Goal: Task Accomplishment & Management: Complete application form

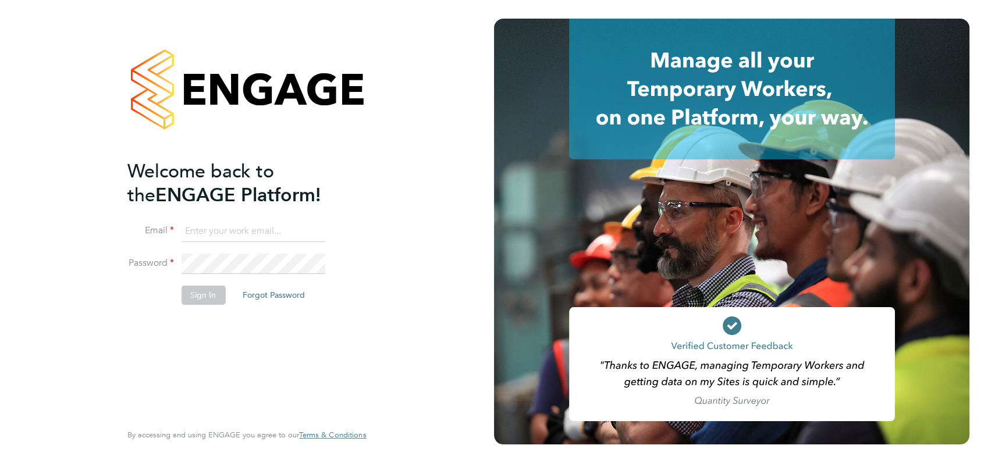
type input "angela@class1personnel.com"
click at [459, 229] on div "Welcome back to the ENGAGE Platform! Email angela@class1personnel.com Password …" at bounding box center [247, 231] width 494 height 463
click at [193, 298] on button "Sign In" at bounding box center [203, 295] width 44 height 19
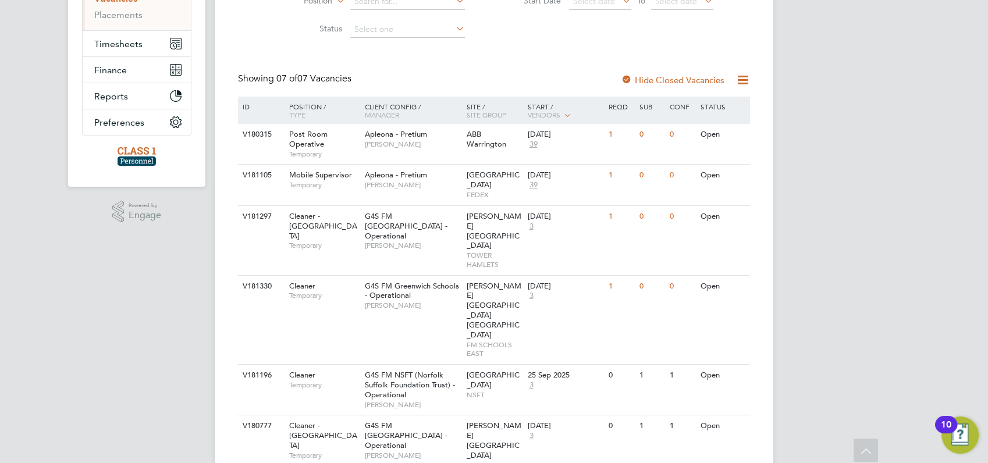
scroll to position [206, 0]
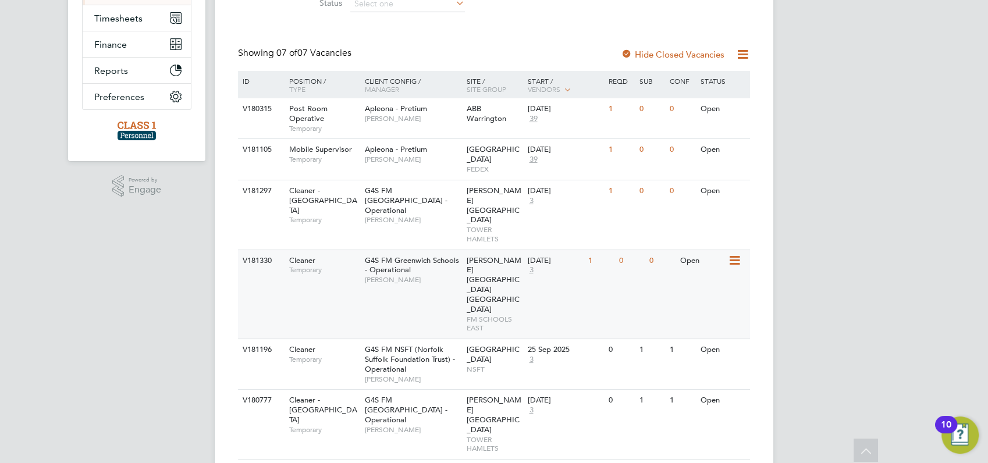
click at [251, 250] on div "V181330" at bounding box center [260, 261] width 41 height 22
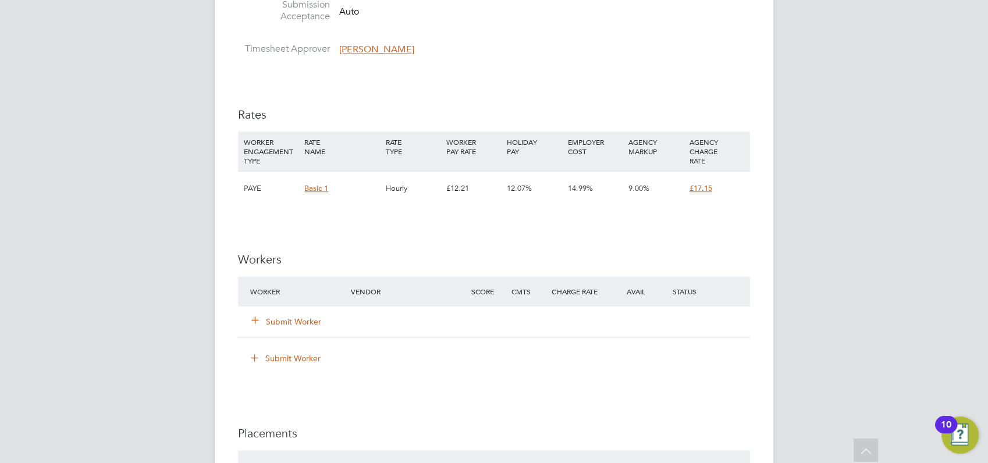
scroll to position [1112, 0]
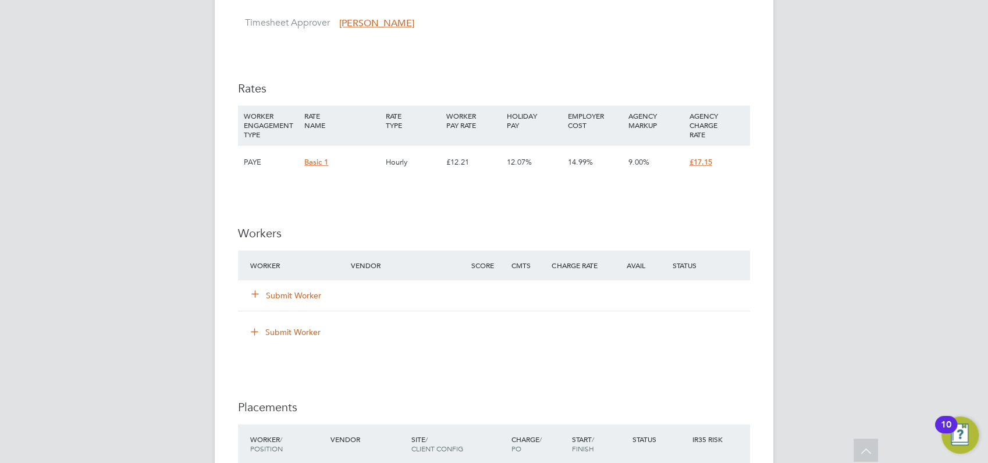
click at [283, 298] on button "Submit Worker" at bounding box center [287, 296] width 70 height 12
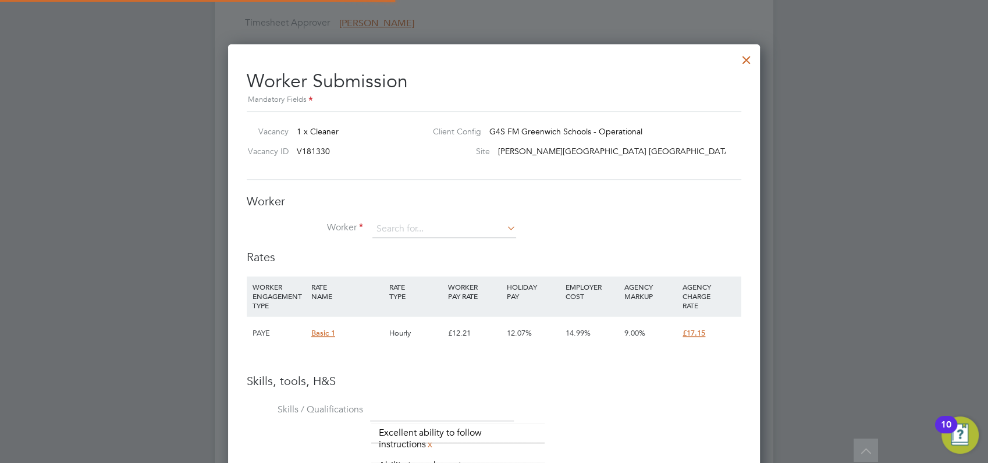
scroll to position [872, 532]
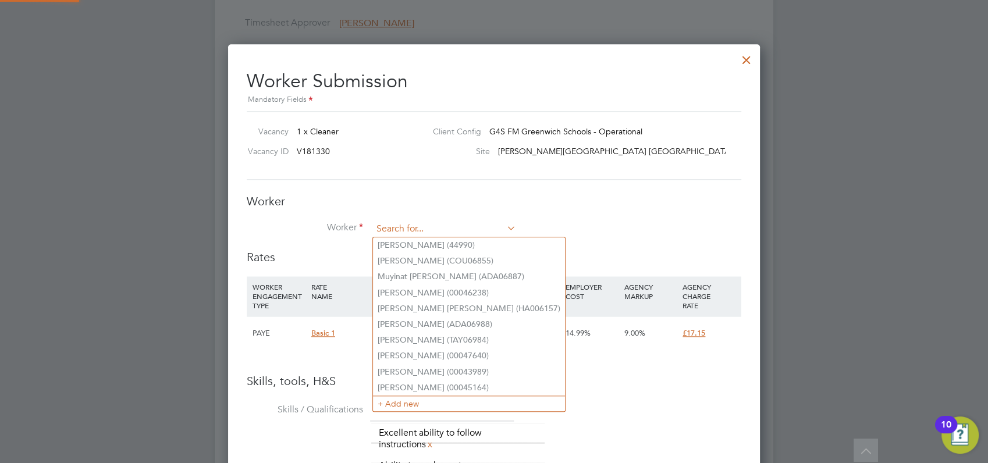
click at [394, 223] on input at bounding box center [444, 228] width 144 height 17
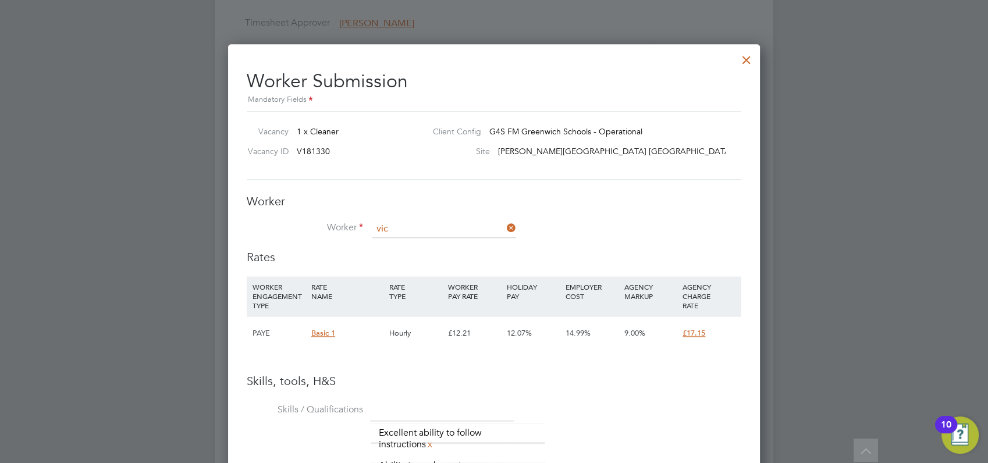
click at [401, 245] on li "Vic toria Ofori (VIOF22092028)" at bounding box center [448, 245] width 151 height 16
type input "Victoria Ofori (VIOF22092028)"
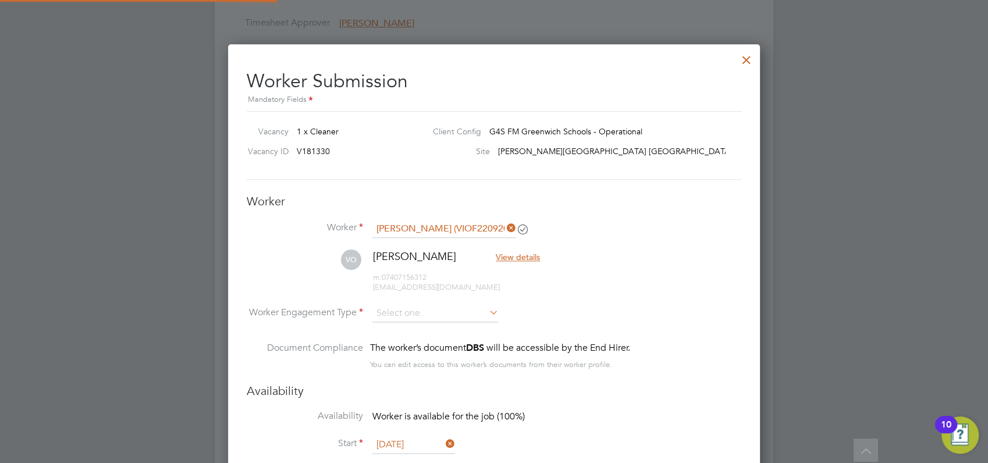
scroll to position [1116, 532]
click at [413, 311] on input at bounding box center [435, 313] width 126 height 17
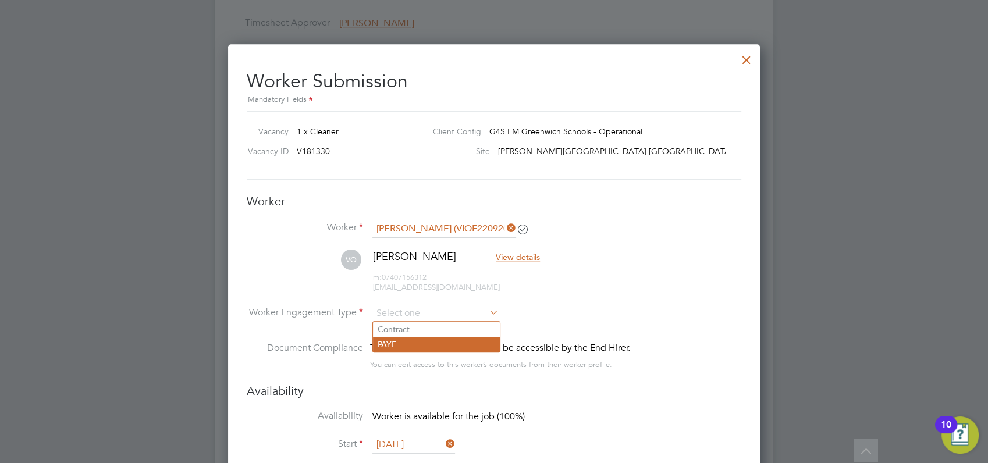
click at [414, 317] on input at bounding box center [435, 313] width 126 height 17
click at [387, 341] on li "PAYE" at bounding box center [436, 344] width 127 height 15
type input "PAYE"
click at [810, 321] on div at bounding box center [494, 231] width 988 height 463
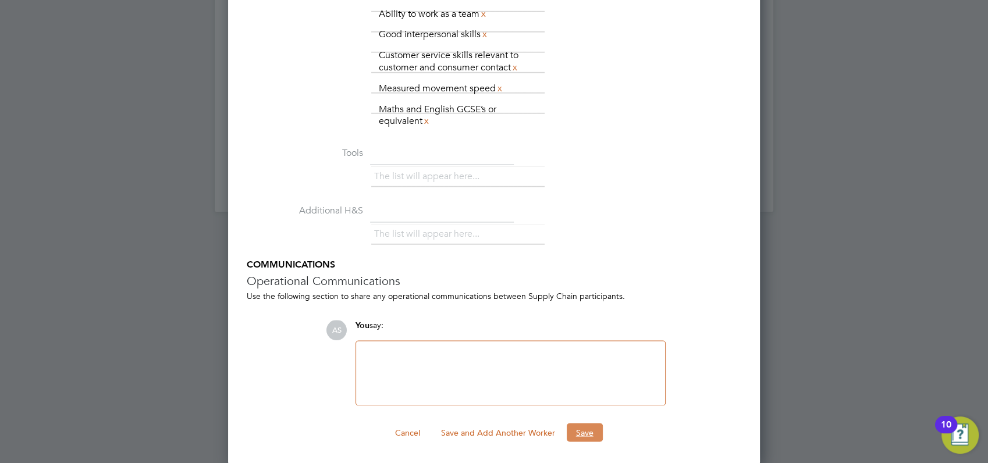
click at [586, 429] on button "Save" at bounding box center [585, 432] width 36 height 19
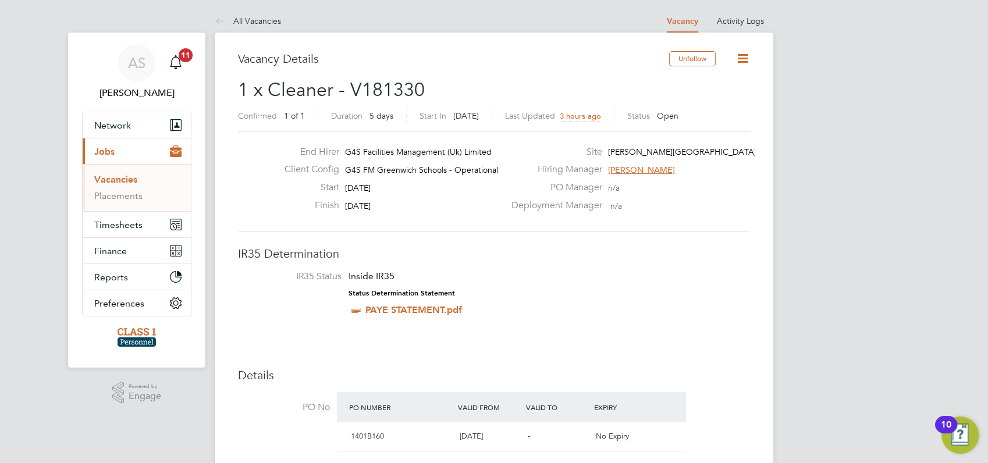
click at [113, 180] on link "Vacancies" at bounding box center [115, 179] width 43 height 11
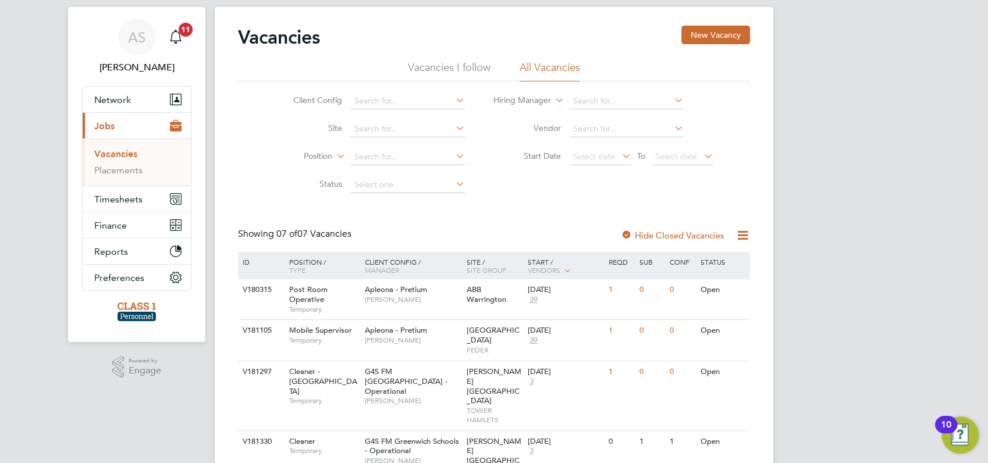
click at [866, 242] on div "AS [PERSON_NAME] Notifications 11 Applications: Network Businesses Sites Worker…" at bounding box center [494, 358] width 988 height 768
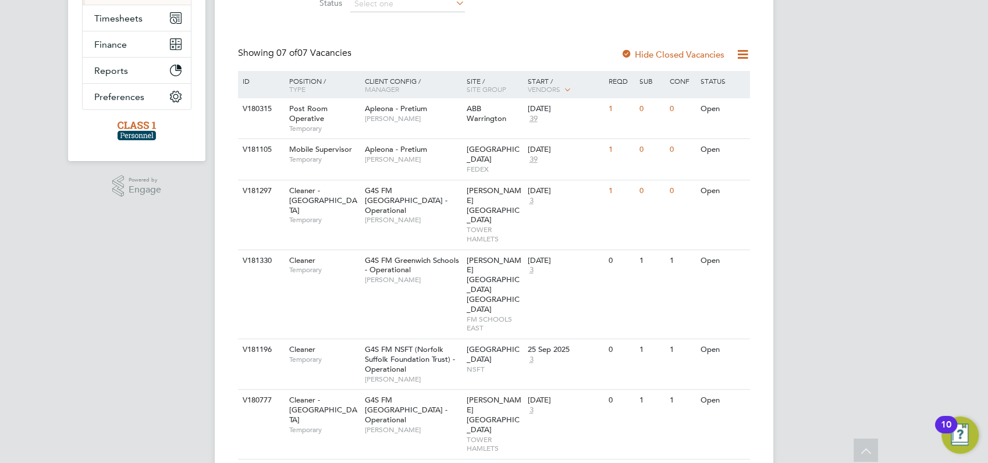
scroll to position [233, 0]
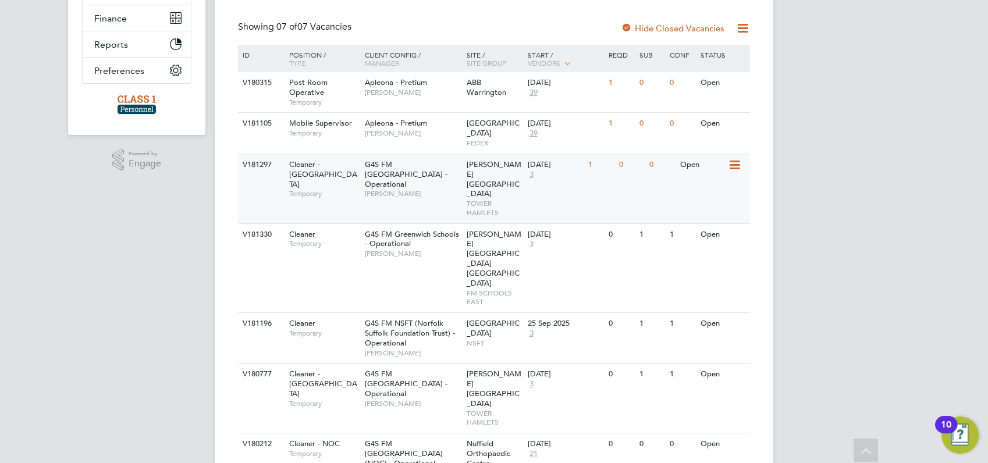
click at [251, 154] on div "V181297" at bounding box center [260, 165] width 41 height 22
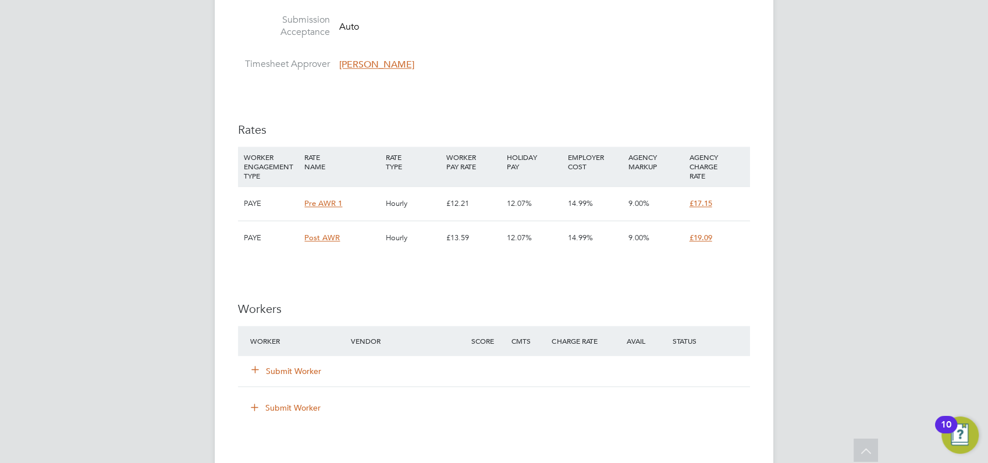
scroll to position [1189, 0]
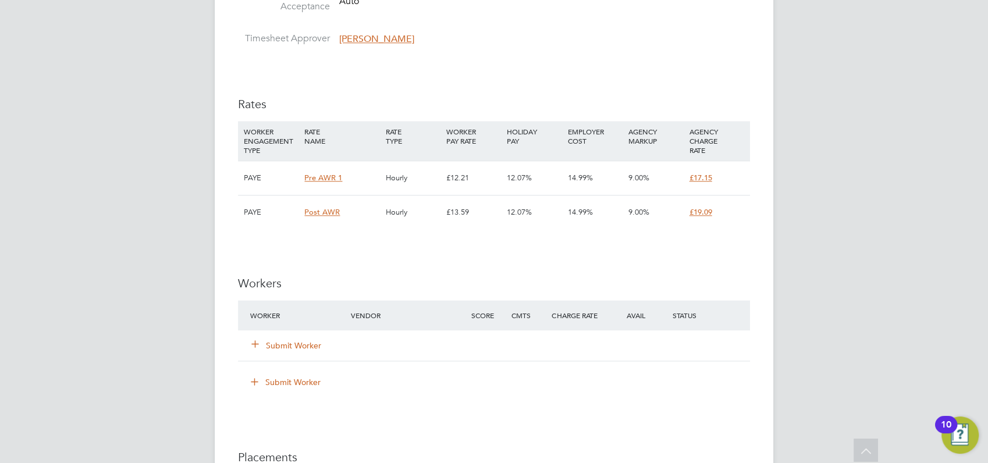
click at [290, 347] on button "Submit Worker" at bounding box center [287, 346] width 70 height 12
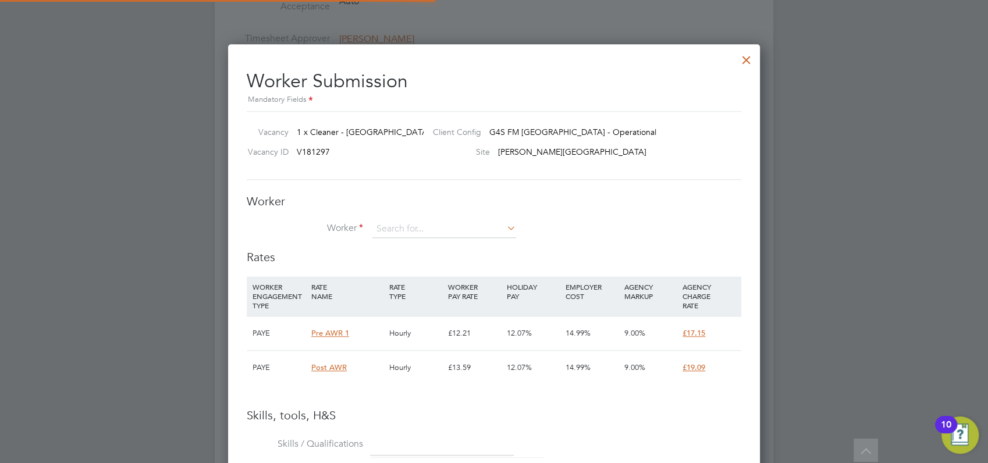
scroll to position [35, 79]
click at [421, 228] on input at bounding box center [444, 228] width 144 height 17
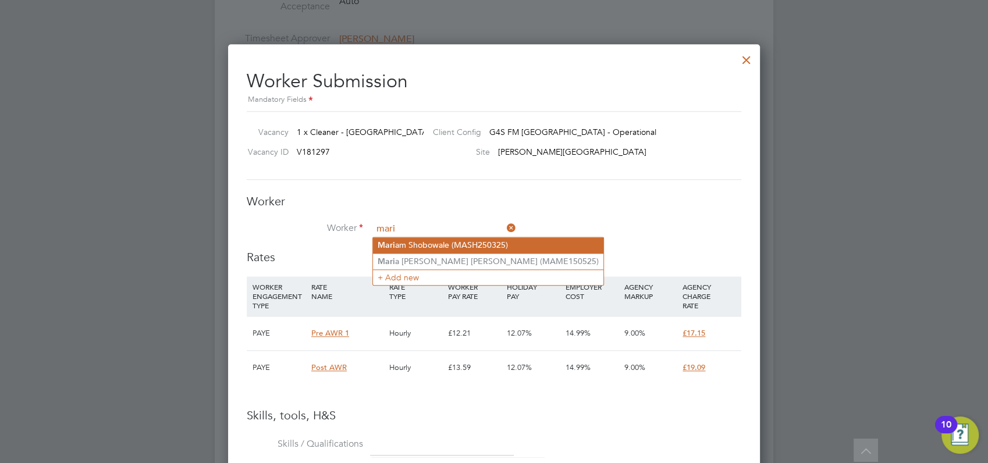
type input "mari"
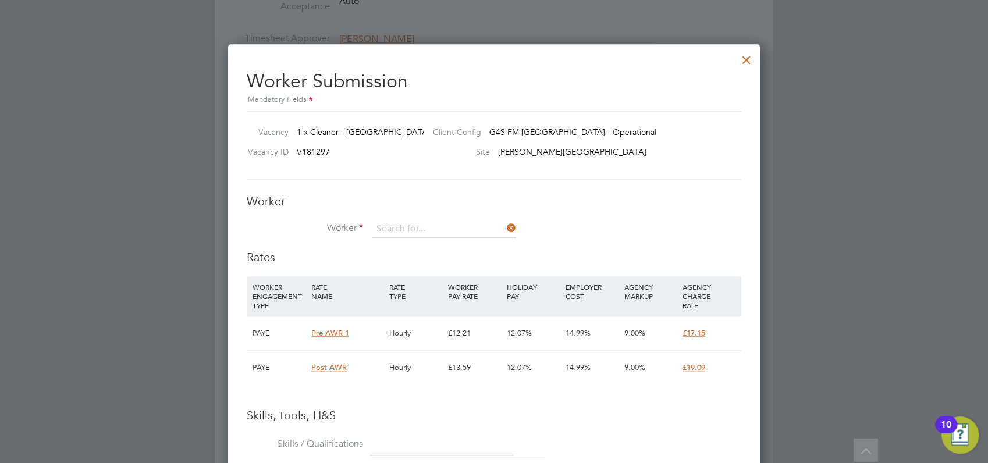
click at [422, 241] on li "[PERSON_NAME] am [PERSON_NAME] (MASH250325)" at bounding box center [488, 245] width 230 height 16
type input "[PERSON_NAME] (MASH250325)"
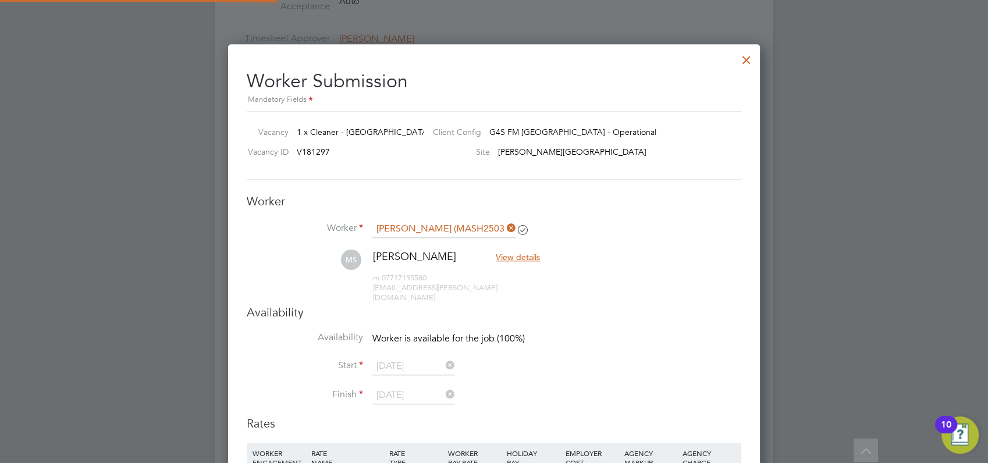
scroll to position [1171, 532]
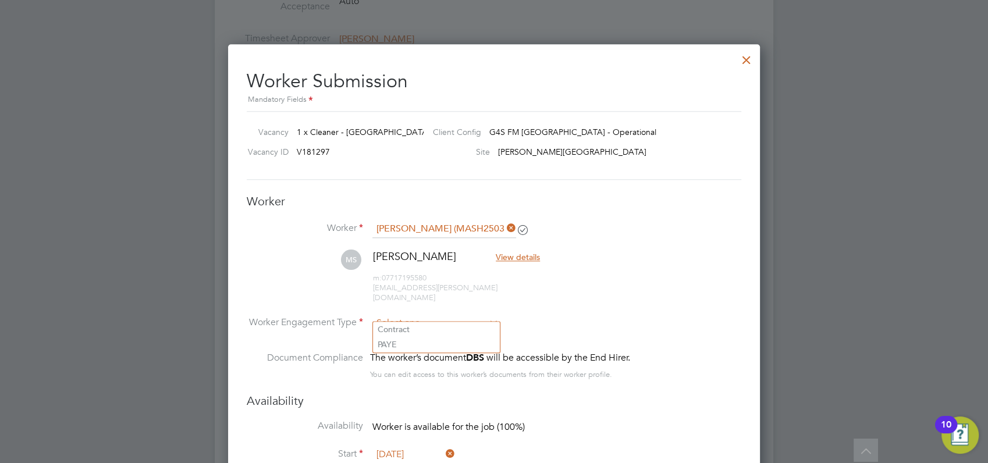
click at [412, 315] on input at bounding box center [435, 323] width 126 height 17
click at [389, 340] on li "PAYE" at bounding box center [436, 344] width 127 height 15
type input "PAYE"
click at [835, 273] on div at bounding box center [494, 231] width 988 height 463
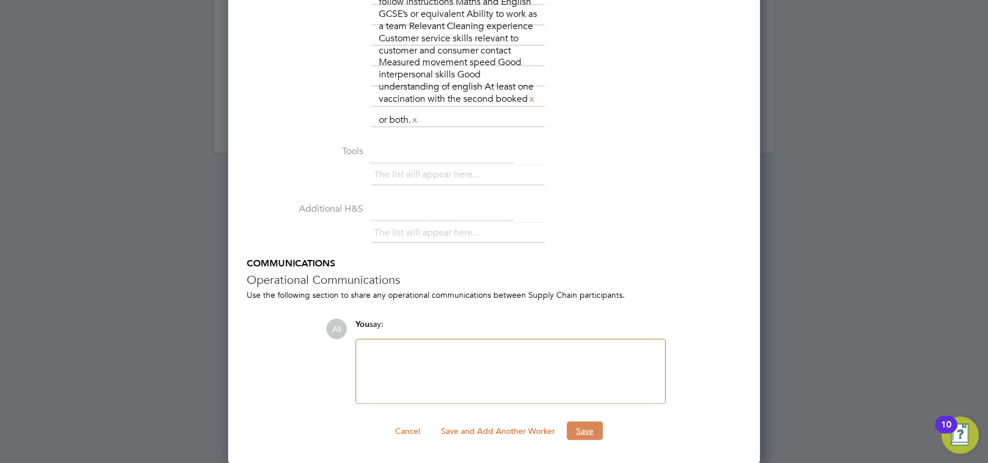
click at [582, 428] on button "Save" at bounding box center [585, 430] width 36 height 19
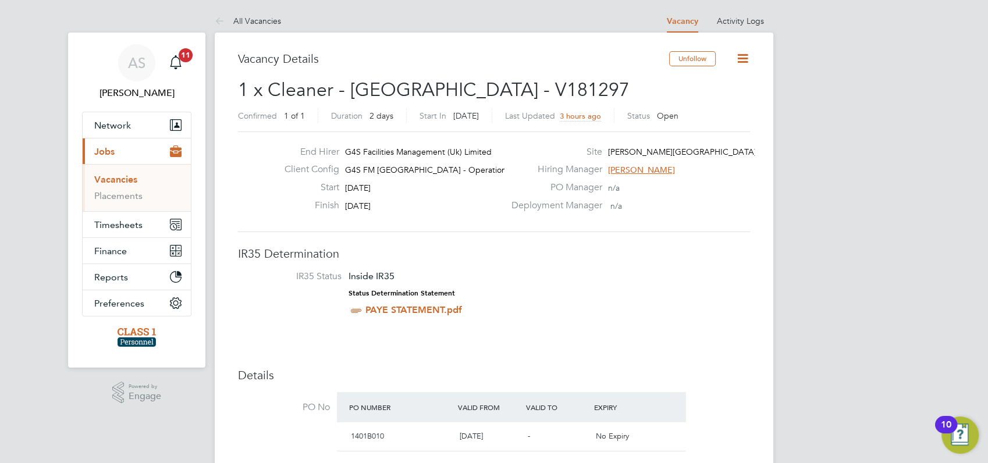
click at [114, 179] on link "Vacancies" at bounding box center [115, 179] width 43 height 11
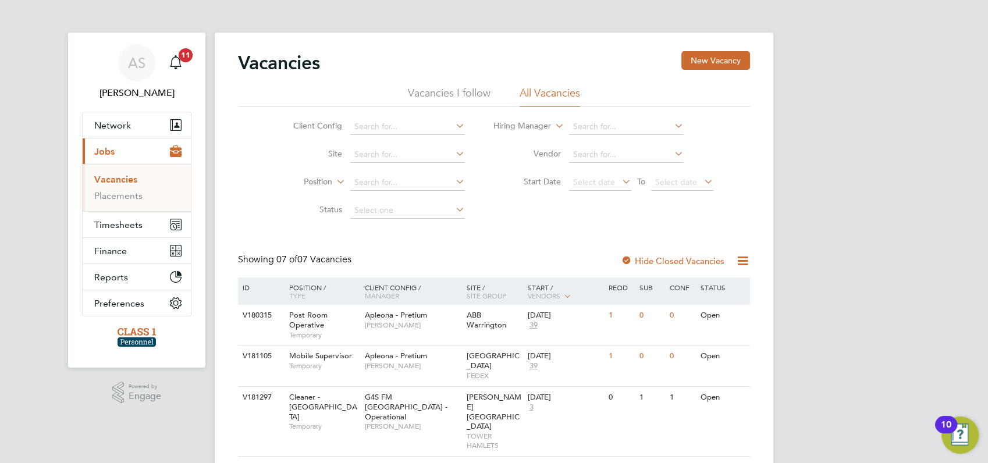
click at [849, 228] on div "AS [PERSON_NAME] Notifications 11 Applications: Network Businesses Sites Worker…" at bounding box center [494, 384] width 988 height 768
